Goal: Transaction & Acquisition: Purchase product/service

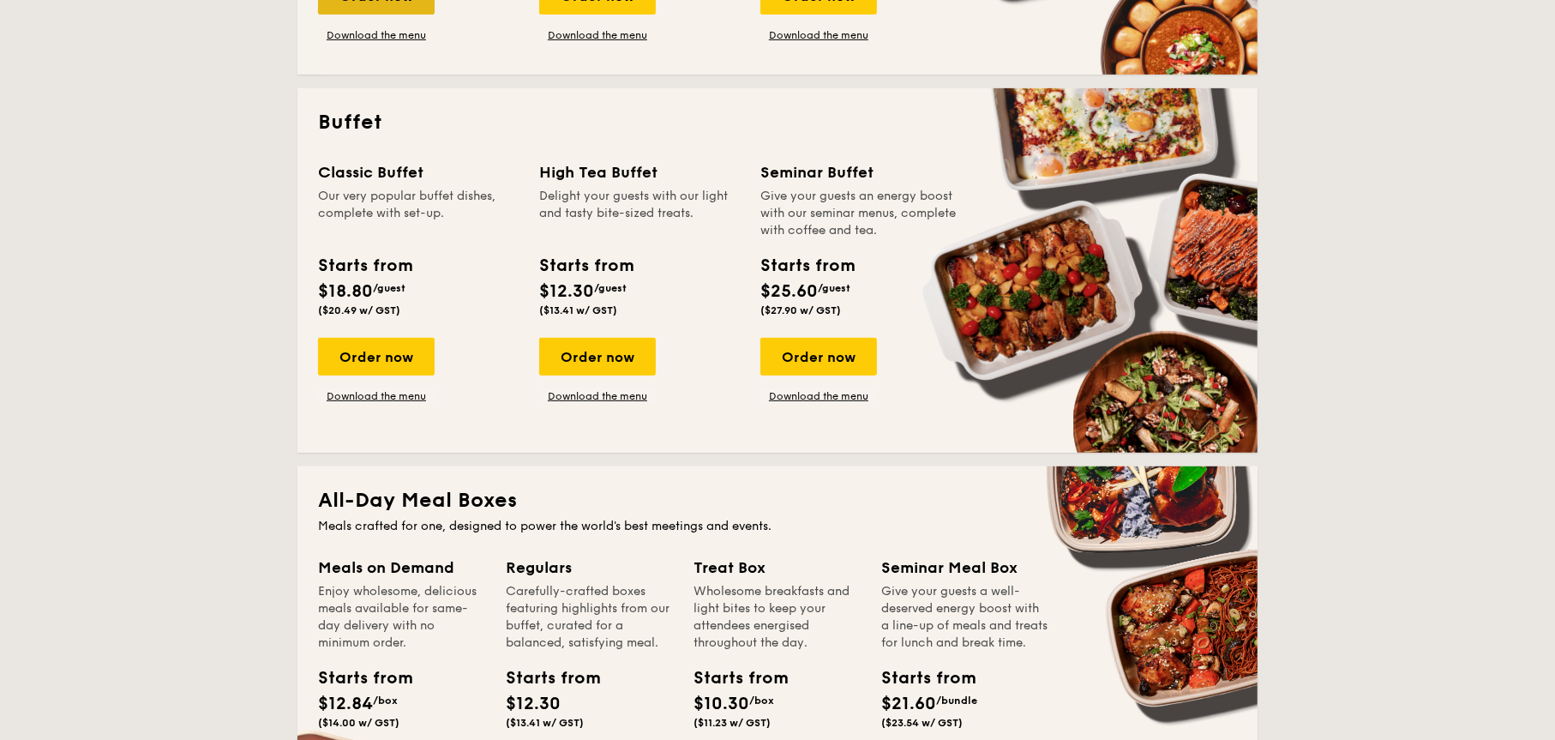
scroll to position [688, 0]
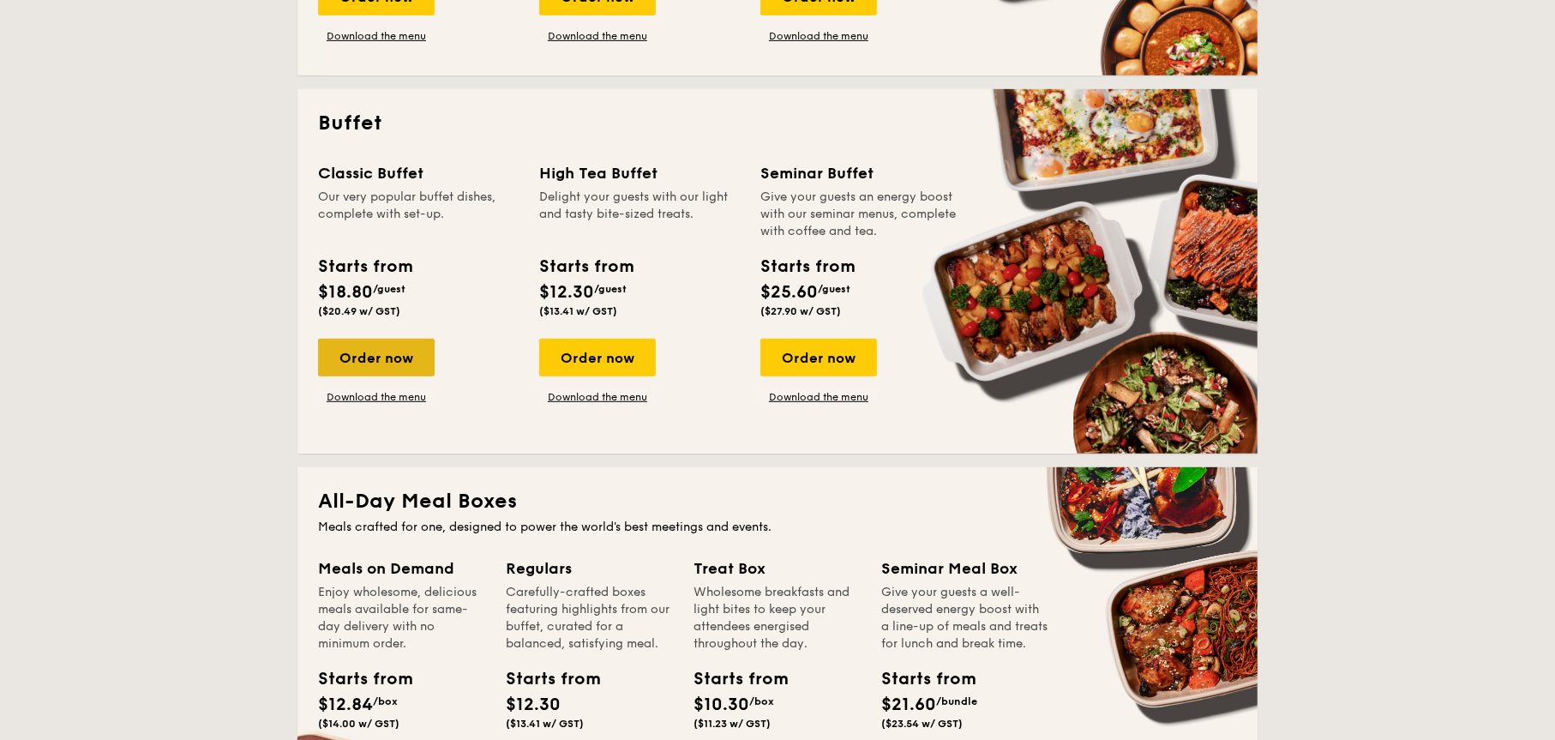
click at [382, 359] on div "Order now" at bounding box center [376, 358] width 117 height 38
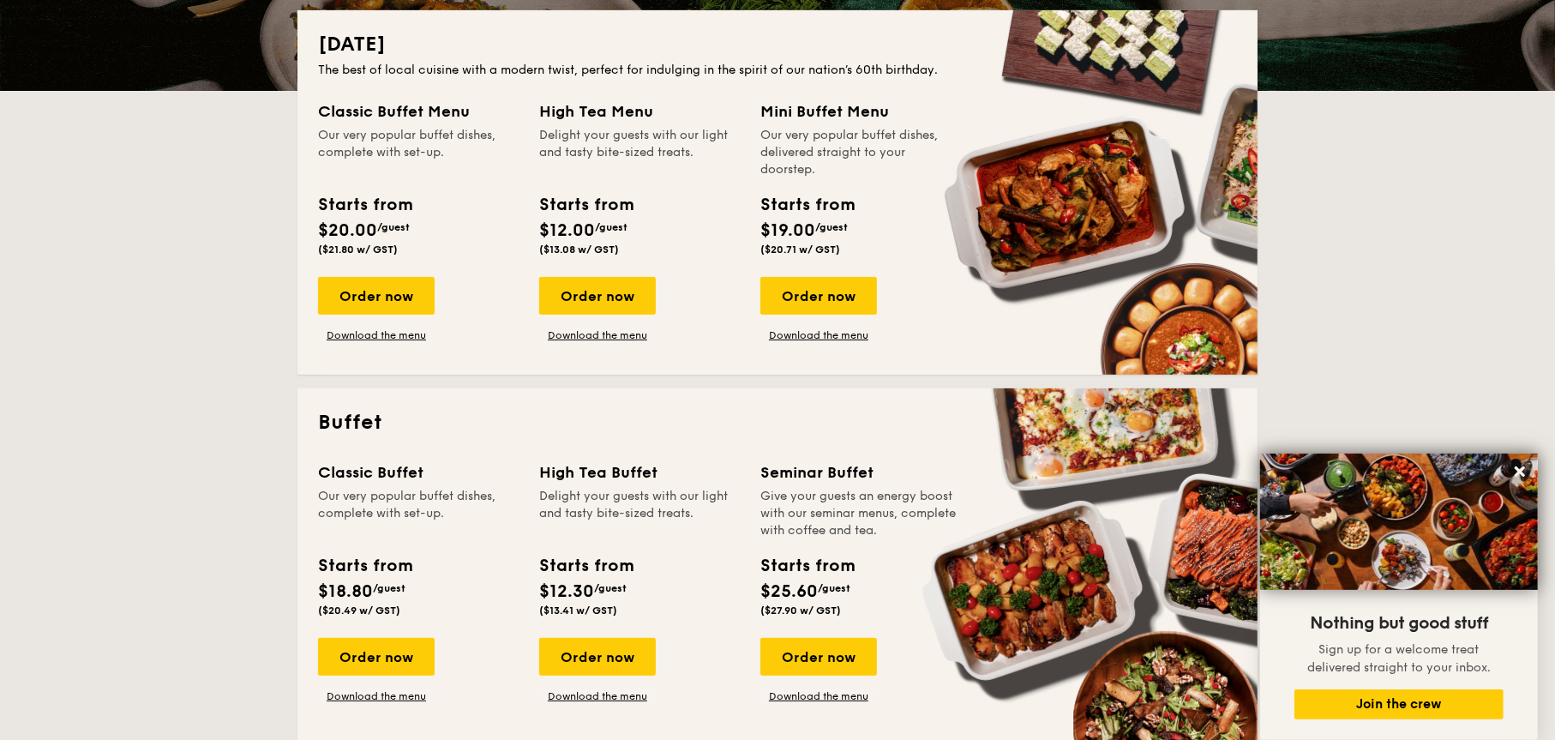
scroll to position [388, 0]
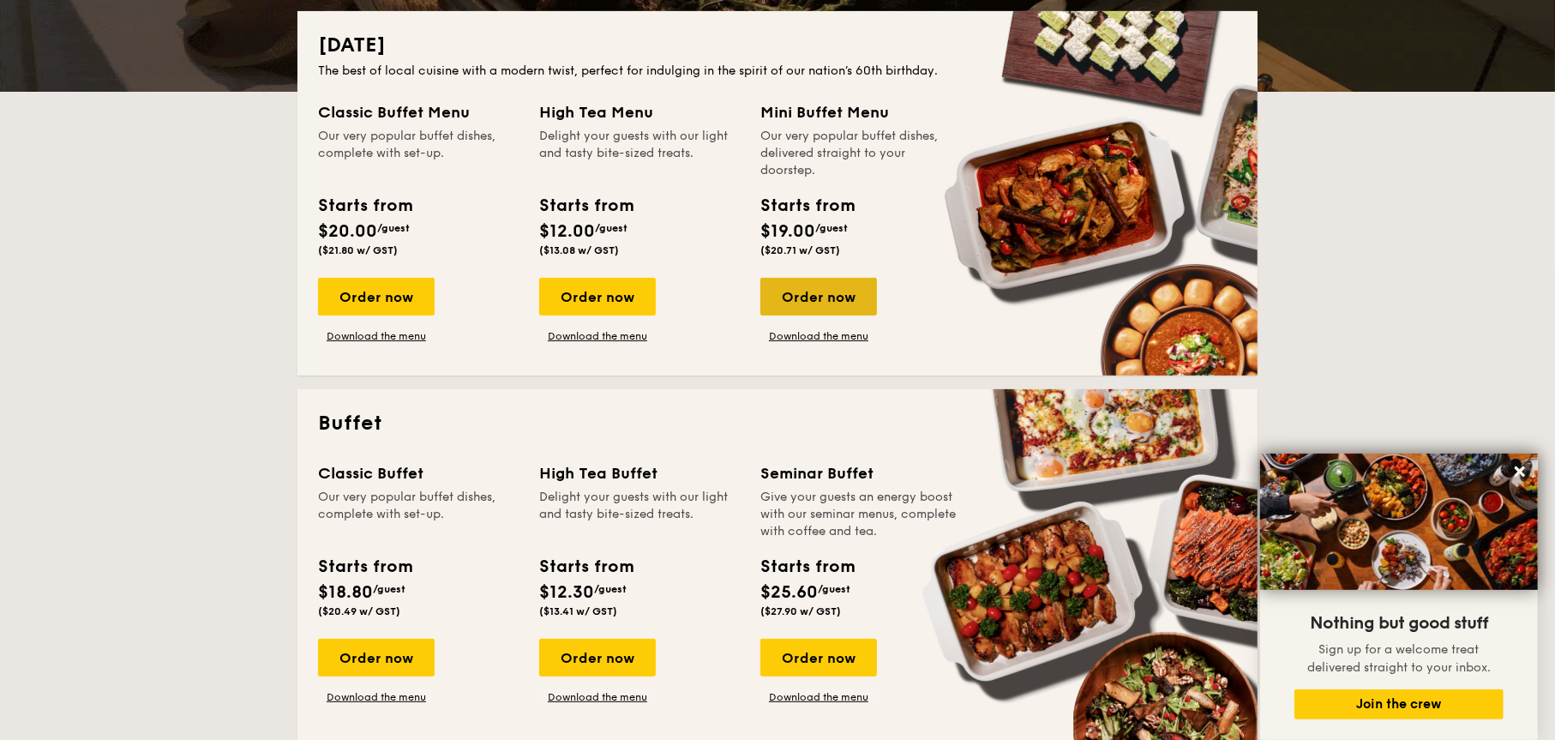
click at [850, 291] on div "Order now" at bounding box center [818, 297] width 117 height 38
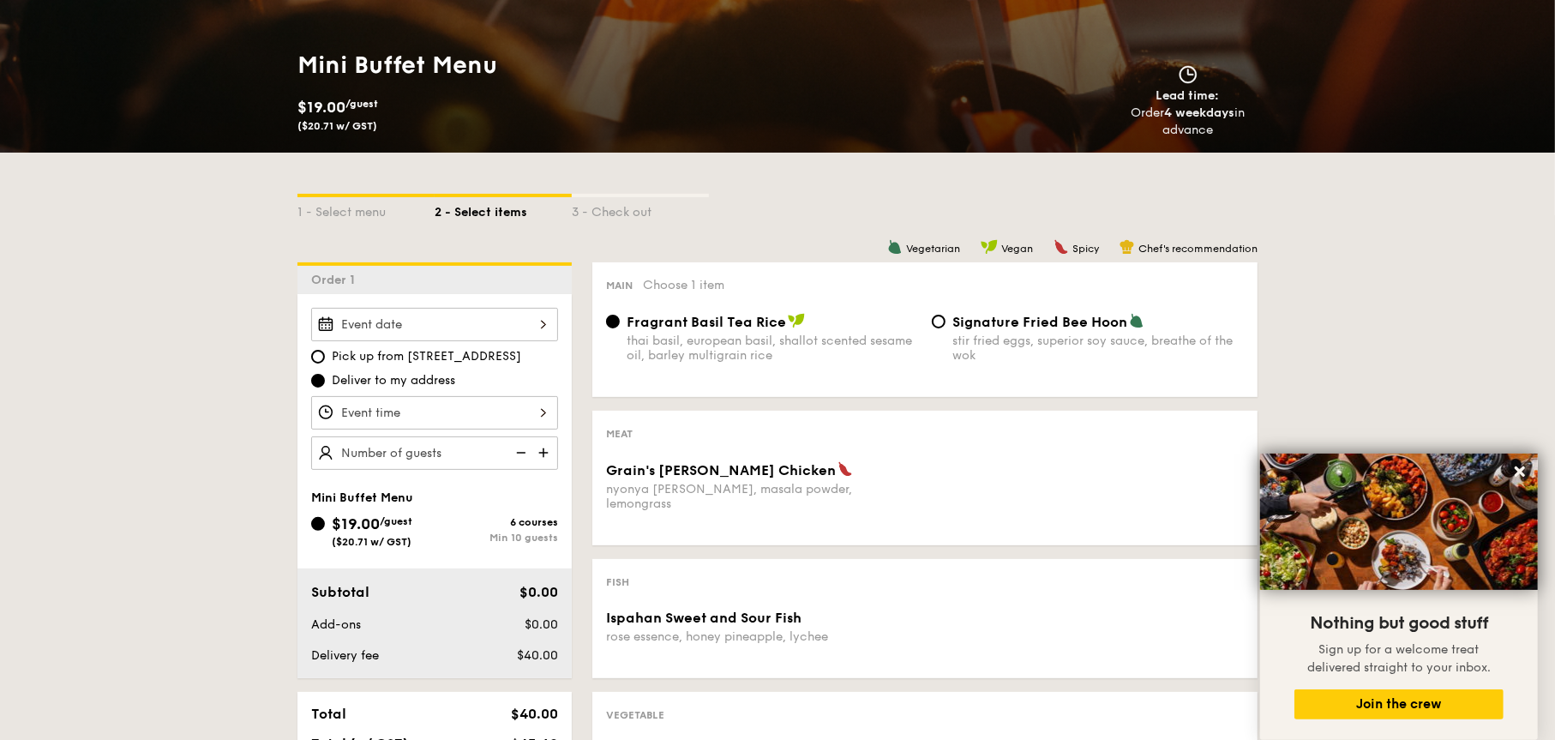
scroll to position [222, 0]
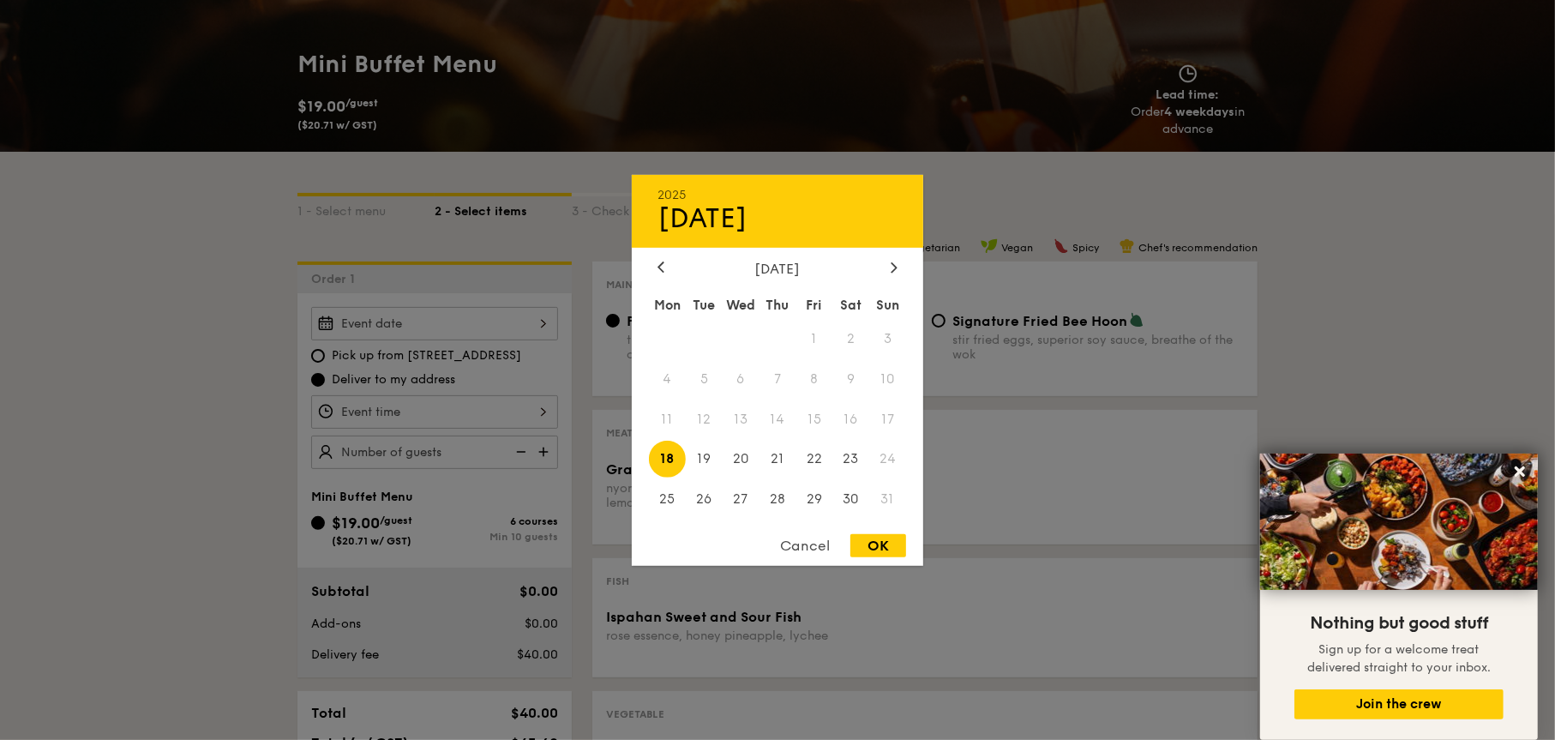
click at [420, 326] on div "2025 Aug [DATE] Tue Wed Thu Fri Sat Sun 1 2 3 4 5 6 7 8 9 10 11 12 13 14 15 16 …" at bounding box center [434, 323] width 247 height 33
click at [852, 414] on span "16" at bounding box center [850, 418] width 37 height 37
click at [444, 321] on div at bounding box center [777, 370] width 1555 height 740
click at [385, 324] on div "2025 Aug [DATE] Tue Wed Thu Fri Sat Sun 1 2 3 4 5 6 7 8 9 10 11 12 13 14 15 16 …" at bounding box center [434, 323] width 247 height 33
click at [385, 324] on div at bounding box center [777, 370] width 1555 height 740
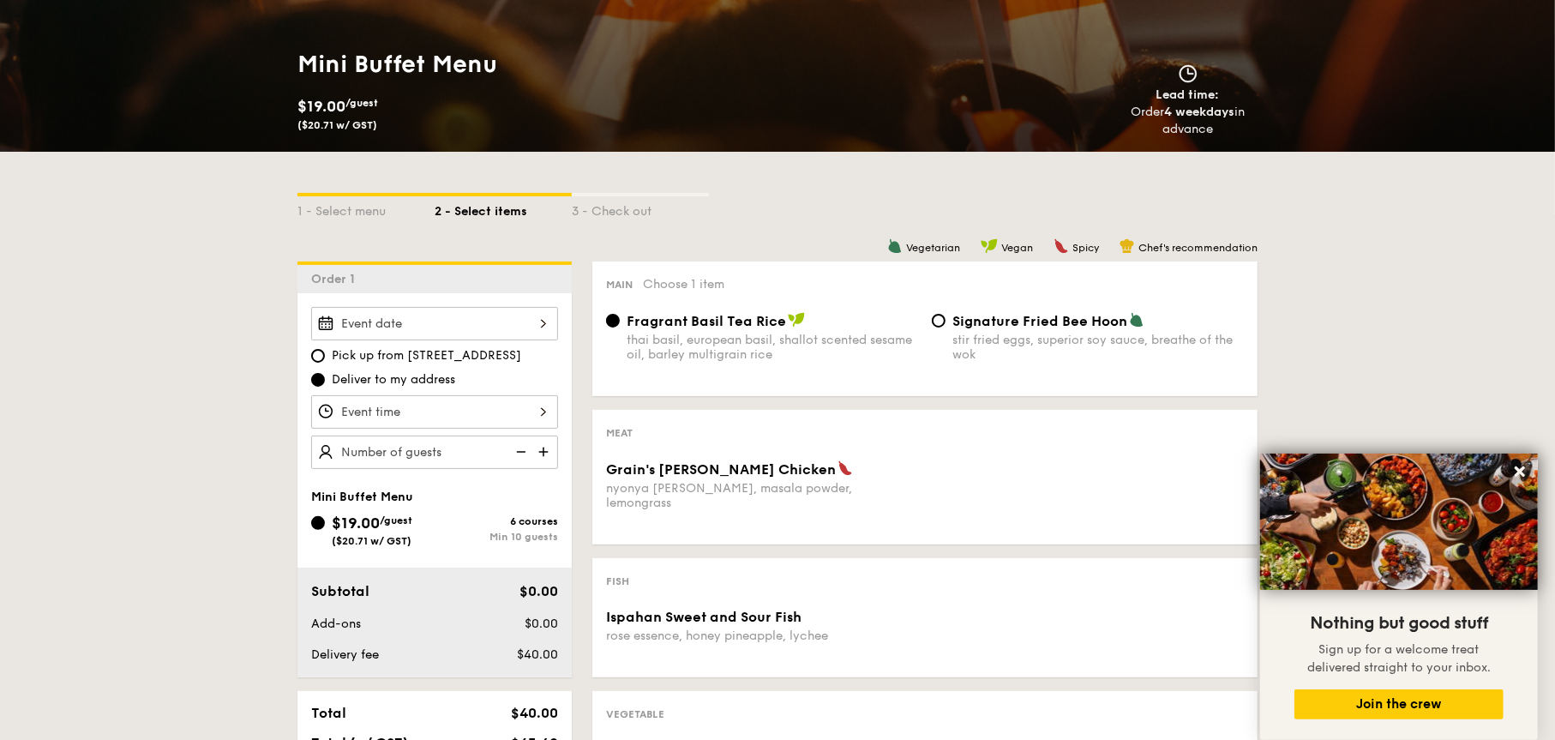
click at [338, 359] on span "Pick up from [STREET_ADDRESS]" at bounding box center [426, 355] width 189 height 17
click at [325, 359] on input "Pick up from [STREET_ADDRESS]" at bounding box center [318, 356] width 14 height 14
radio input "true"
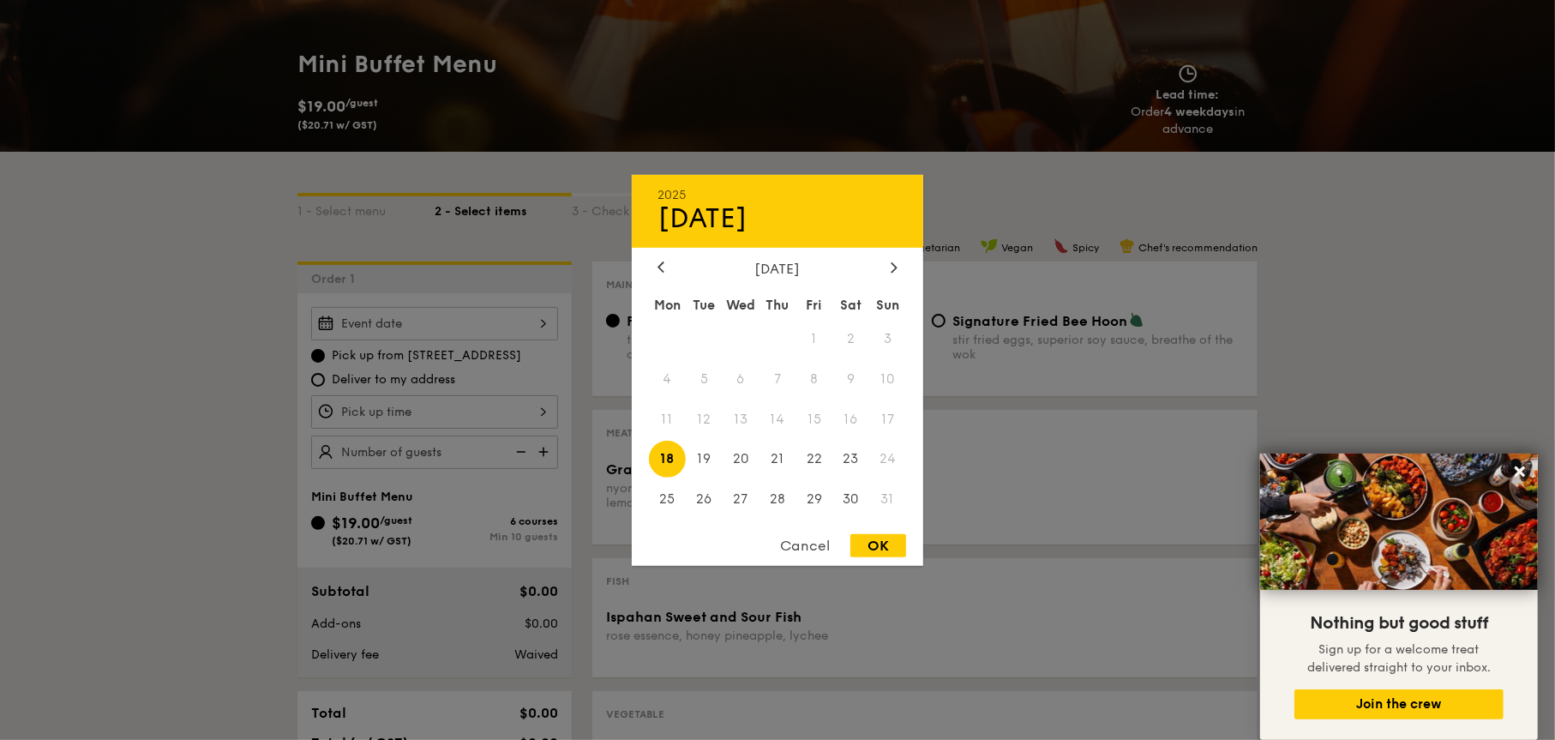
click at [428, 337] on div "2025 Aug [DATE] Tue Wed Thu Fri Sat Sun 1 2 3 4 5 6 7 8 9 10 11 12 13 14 15 16 …" at bounding box center [434, 323] width 247 height 33
click at [428, 337] on div at bounding box center [777, 370] width 1555 height 740
